Goal: Check status: Check status

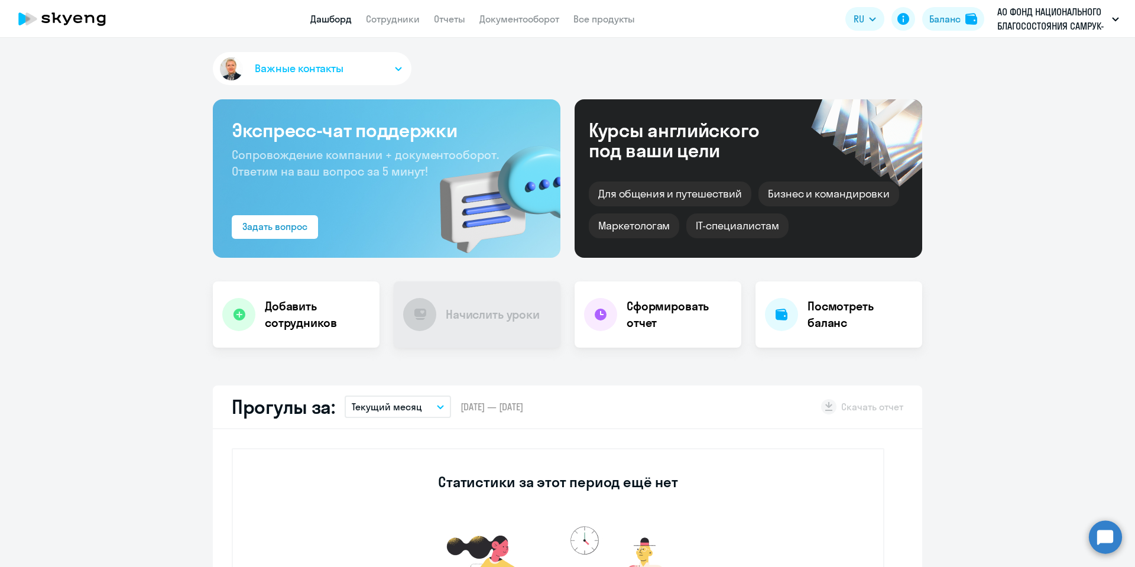
select select "30"
click at [403, 20] on link "Сотрудники" at bounding box center [393, 19] width 54 height 12
select select "30"
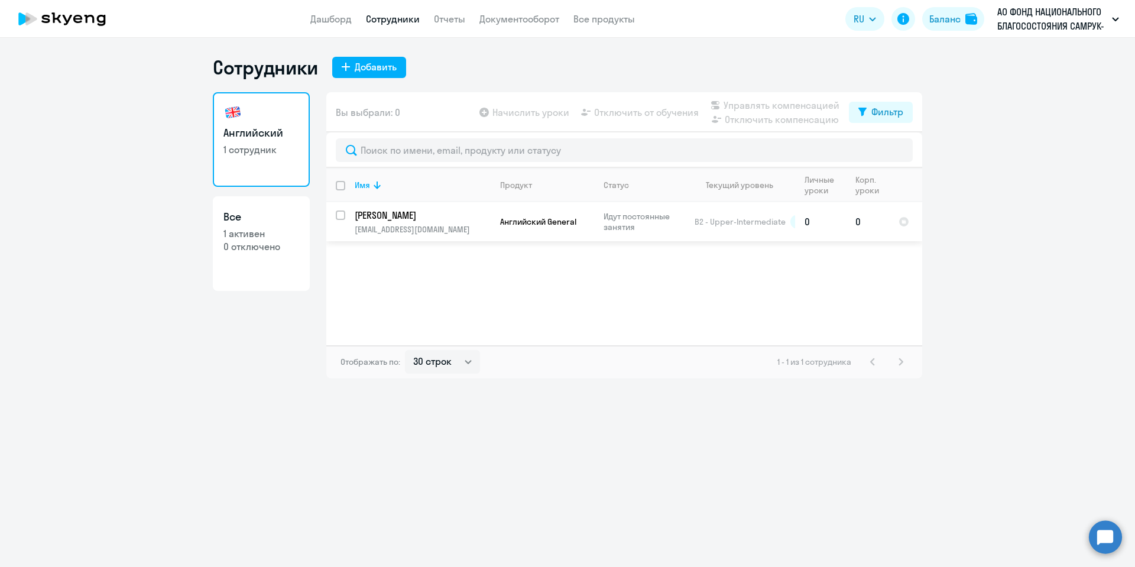
click at [410, 220] on p "[PERSON_NAME]" at bounding box center [422, 215] width 134 height 13
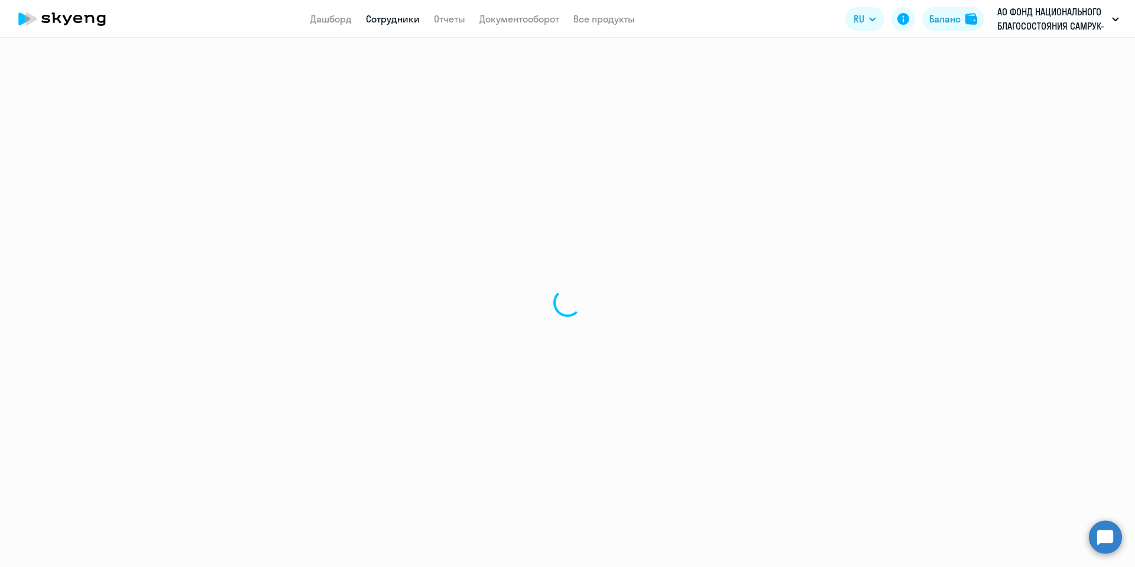
select select "english"
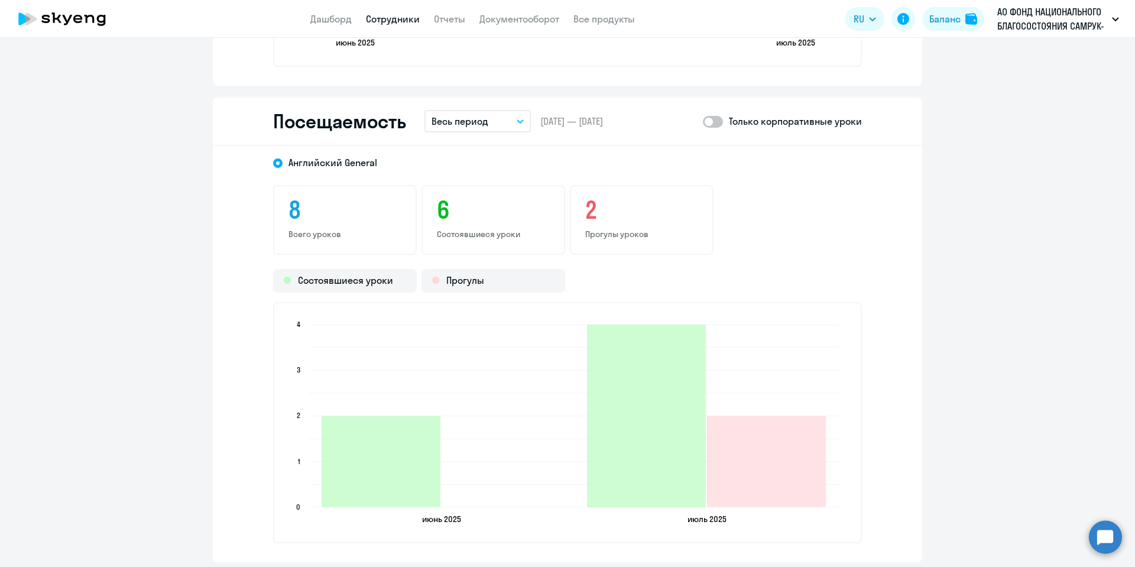
scroll to position [1419, 0]
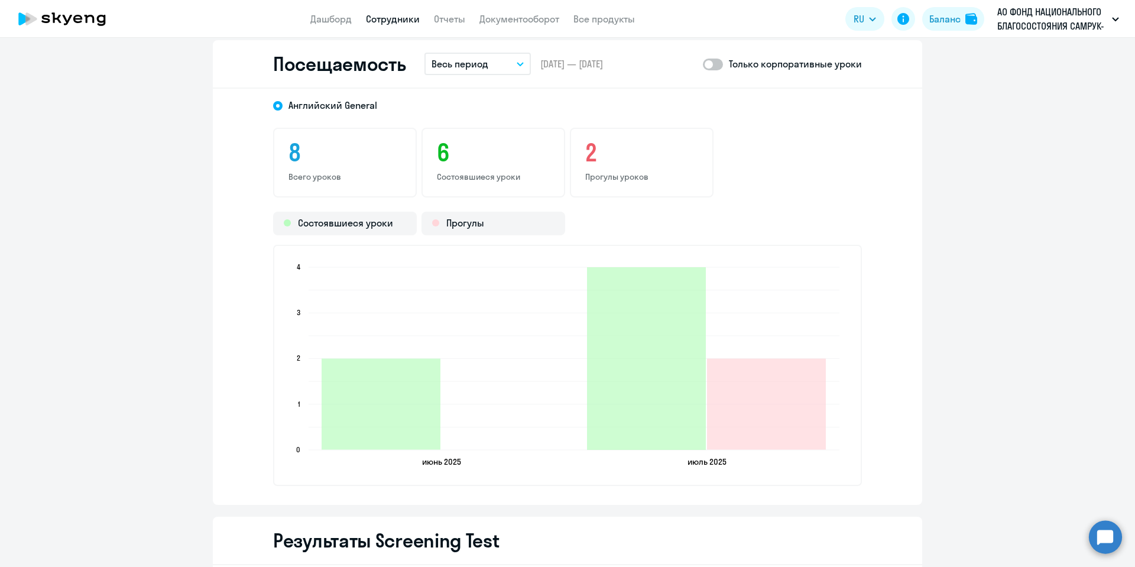
click at [506, 64] on button "Весь период" at bounding box center [477, 64] width 106 height 22
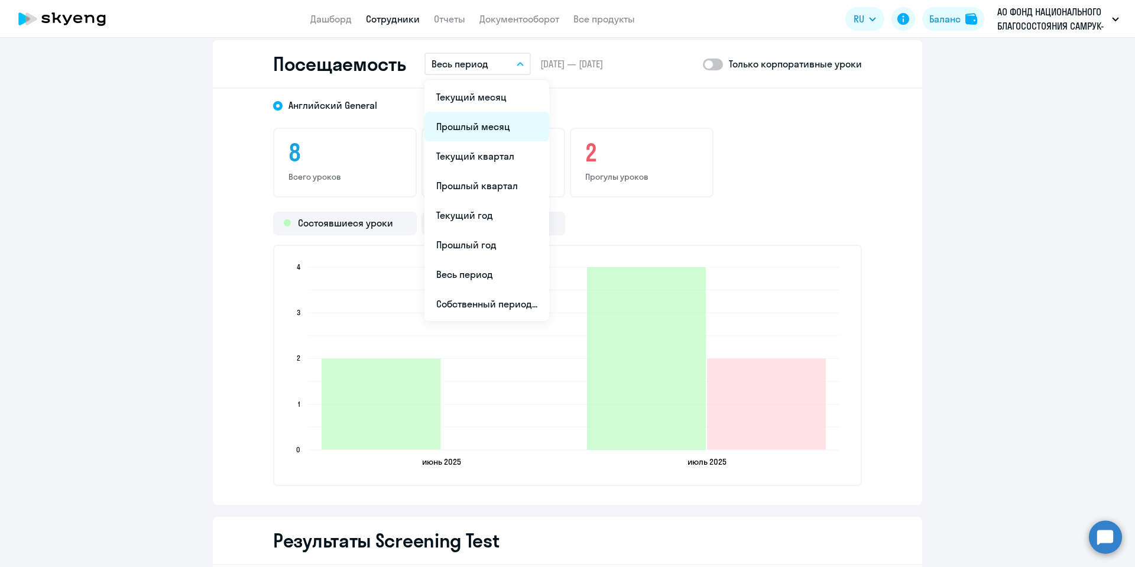
click at [475, 122] on li "Прошлый месяц" at bounding box center [486, 127] width 125 height 30
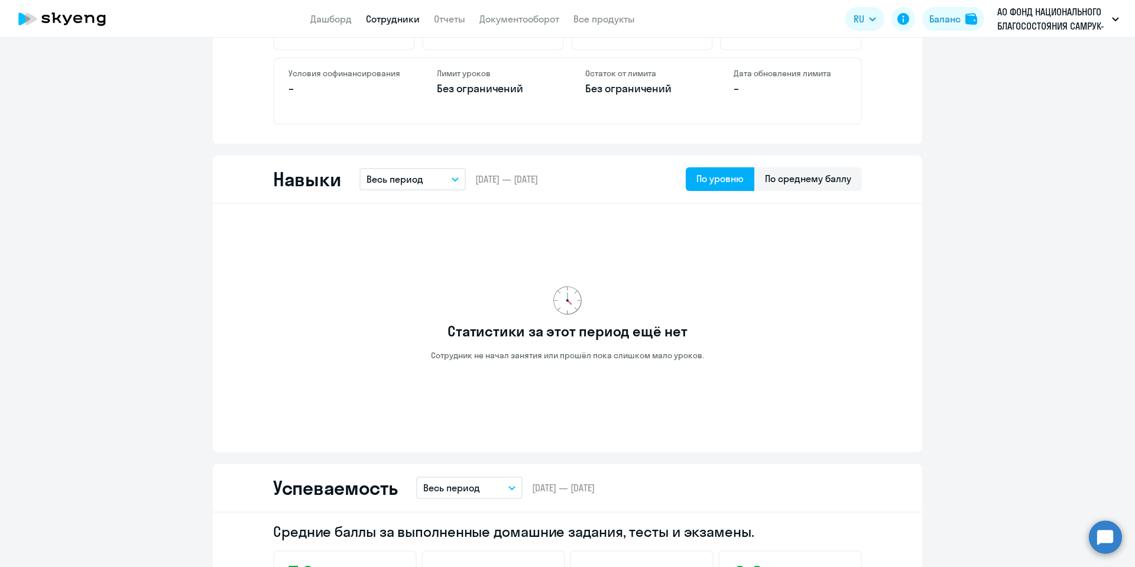
scroll to position [0, 0]
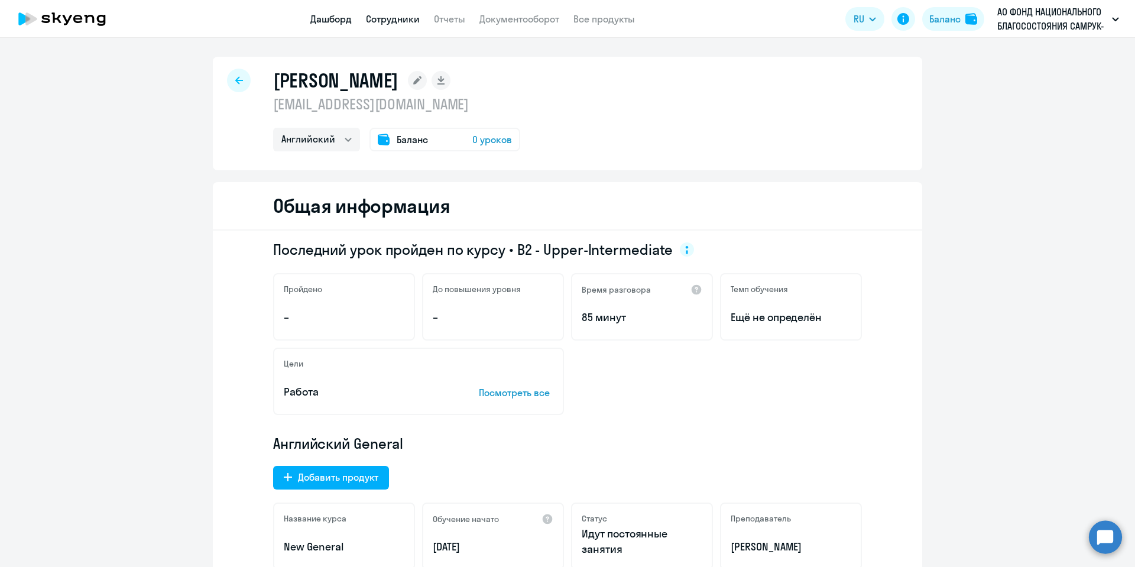
click at [324, 17] on link "Дашборд" at bounding box center [330, 19] width 41 height 12
select select "30"
